Goal: Consume media (video, audio)

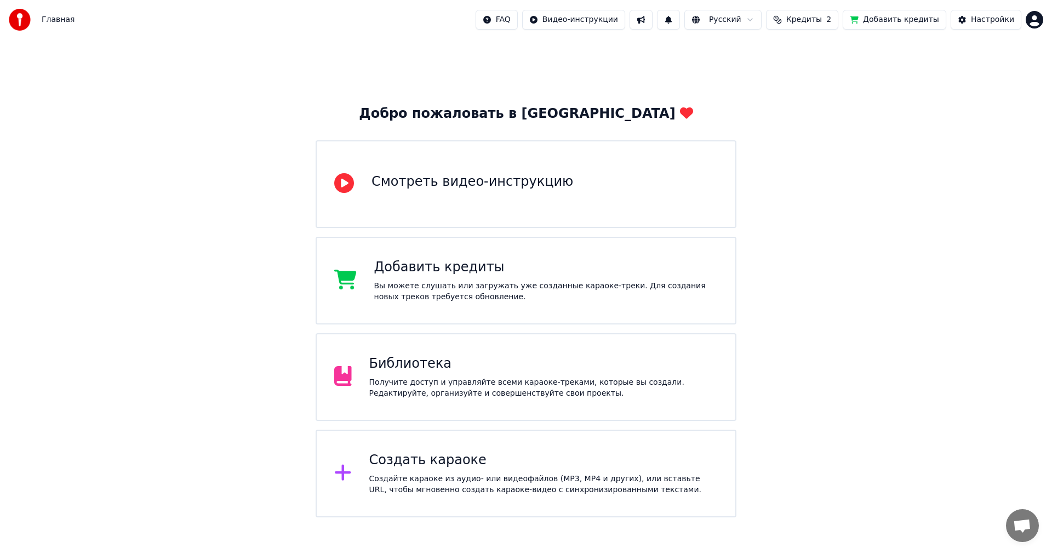
click at [459, 383] on div "Получите доступ и управляйте всеми караоке-треками, которые вы создали. Редакти…" at bounding box center [543, 388] width 349 height 22
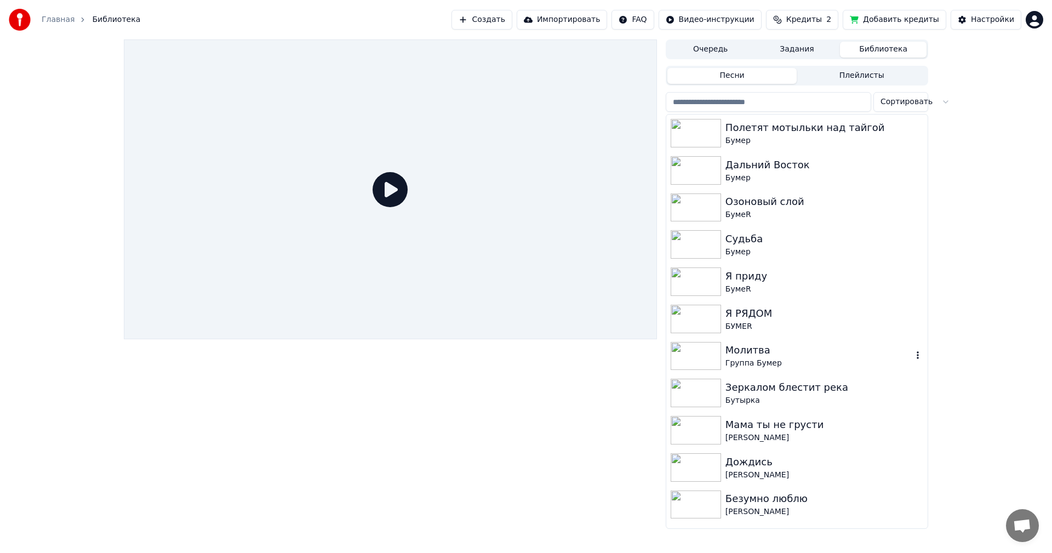
click at [689, 346] on img at bounding box center [696, 356] width 50 height 28
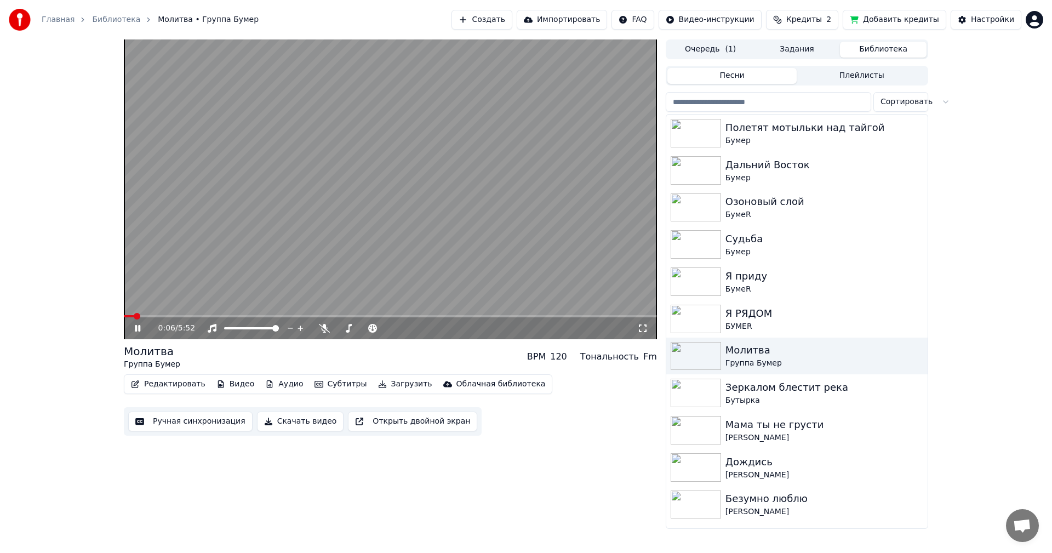
click at [639, 326] on icon at bounding box center [643, 328] width 8 height 8
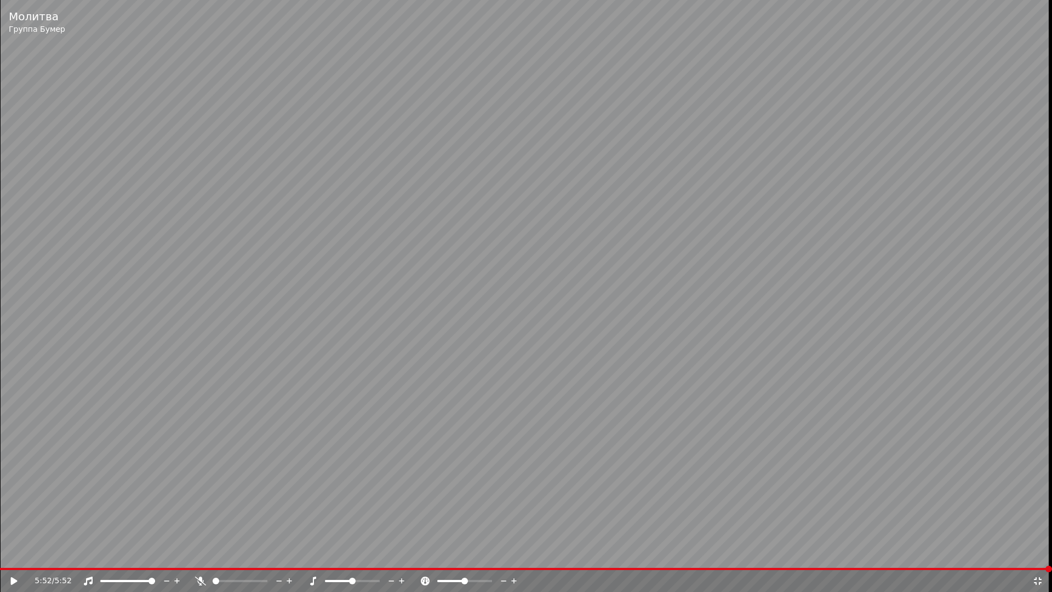
click at [1039, 552] on icon at bounding box center [1037, 580] width 11 height 9
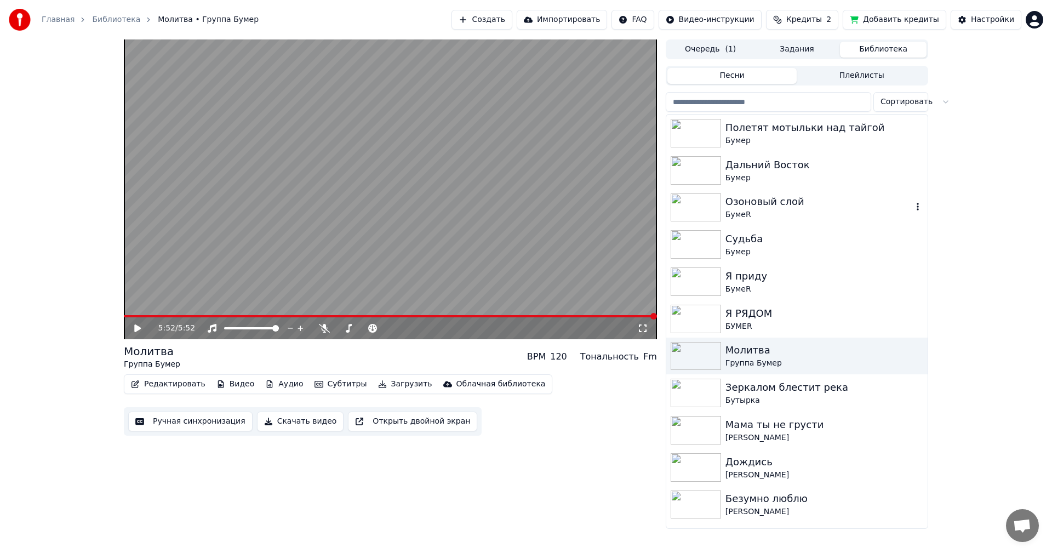
click at [688, 204] on img at bounding box center [696, 207] width 50 height 28
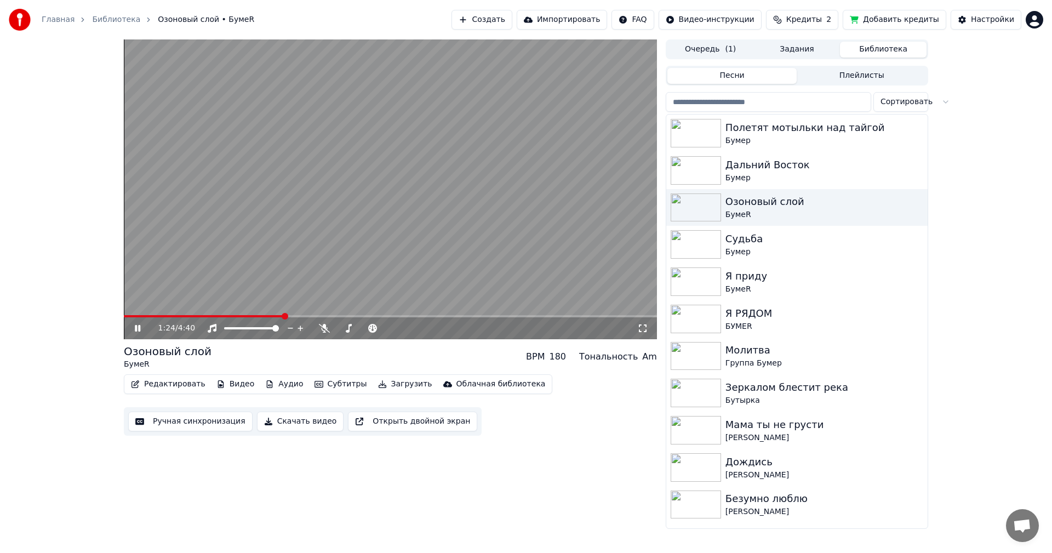
click at [404, 146] on video at bounding box center [390, 189] width 533 height 300
click at [124, 313] on span at bounding box center [127, 316] width 7 height 7
click at [296, 424] on button "Скачать видео" at bounding box center [300, 422] width 87 height 20
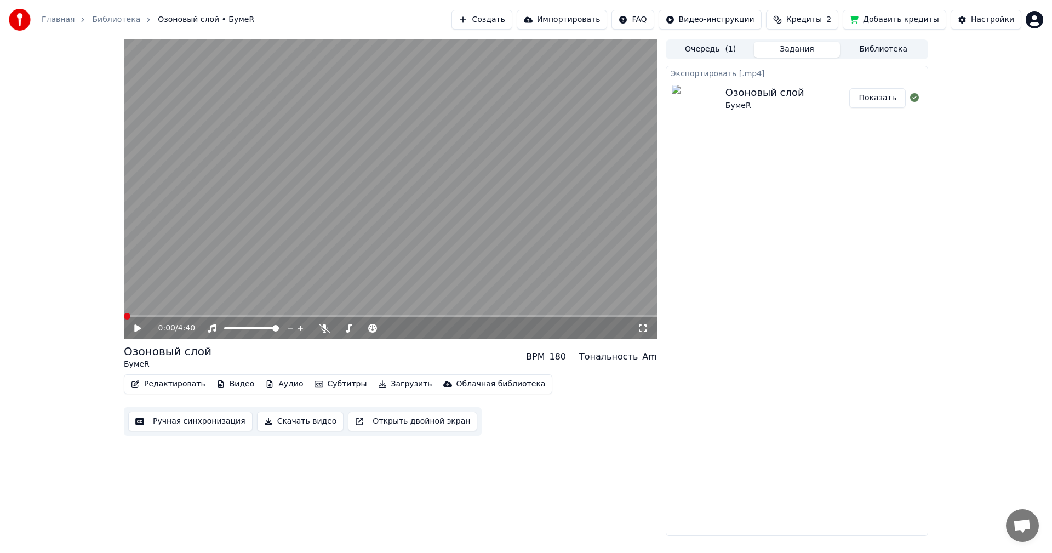
drag, startPoint x: 164, startPoint y: 13, endPoint x: 420, endPoint y: 182, distance: 307.6
click at [420, 182] on video at bounding box center [390, 189] width 533 height 300
click at [644, 328] on icon at bounding box center [642, 328] width 11 height 9
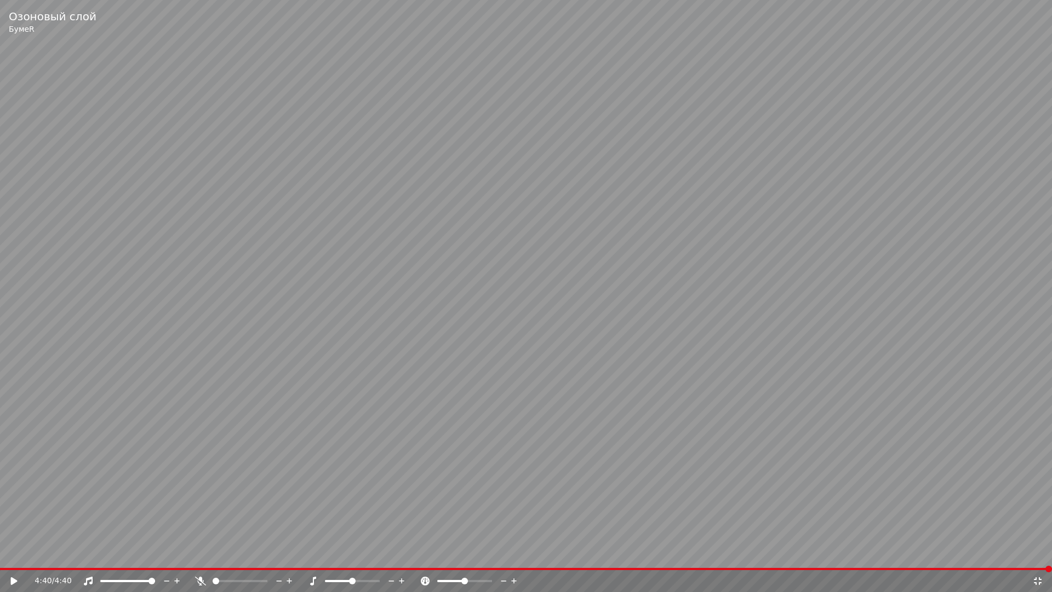
click at [1038, 552] on icon at bounding box center [1037, 580] width 11 height 9
